Goal: Find specific page/section: Find specific page/section

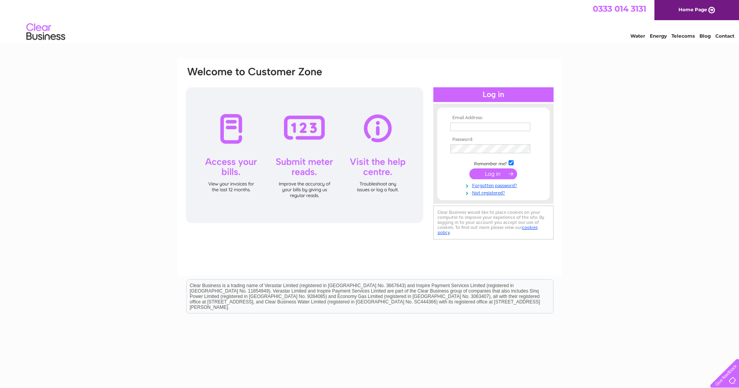
type input "[EMAIL_ADDRESS][DOMAIN_NAME]"
click at [484, 172] on input "submit" at bounding box center [493, 174] width 48 height 11
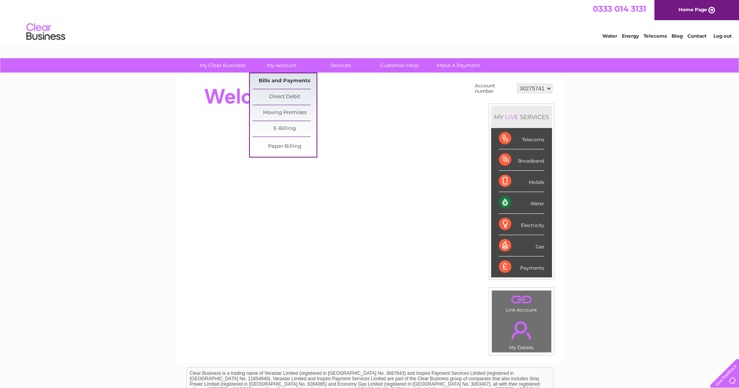
click at [290, 78] on link "Bills and Payments" at bounding box center [284, 81] width 64 height 16
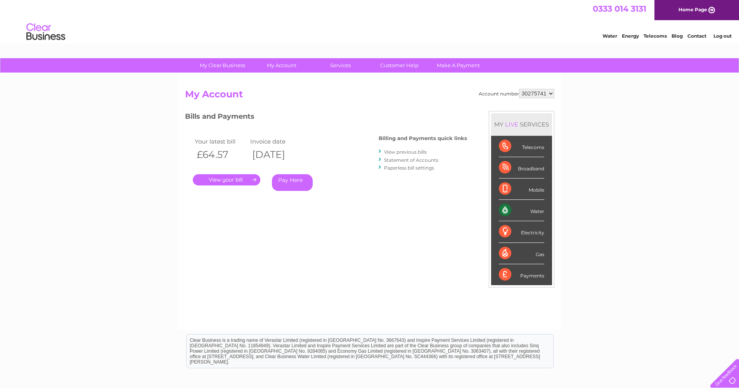
click at [605, 37] on link "Water" at bounding box center [609, 36] width 15 height 6
click at [212, 178] on link "." at bounding box center [226, 179] width 67 height 11
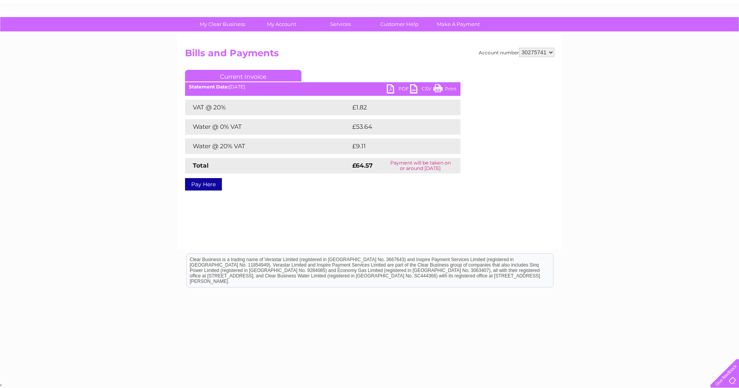
scroll to position [41, 0]
